Goal: Find specific page/section: Find specific page/section

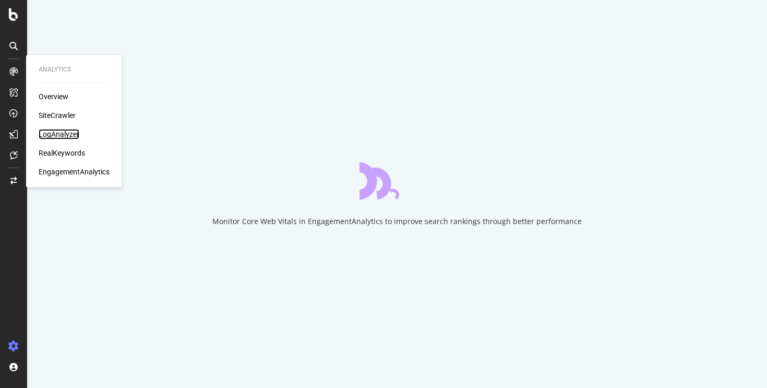
click at [65, 130] on div "LogAnalyzer" at bounding box center [59, 134] width 41 height 10
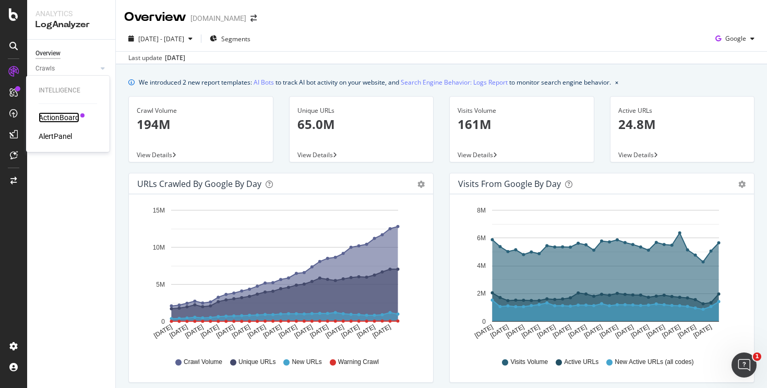
click at [62, 115] on div "ActionBoard" at bounding box center [59, 117] width 41 height 10
